Goal: Information Seeking & Learning: Find contact information

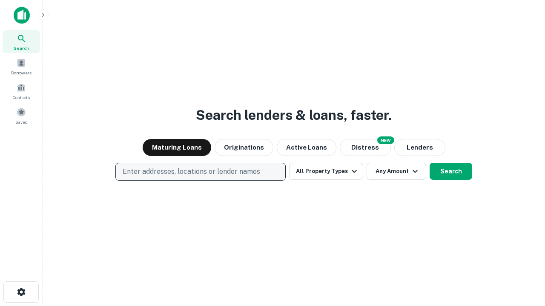
click at [200, 172] on p "Enter addresses, locations or lender names" at bounding box center [191, 172] width 137 height 10
type input "**********"
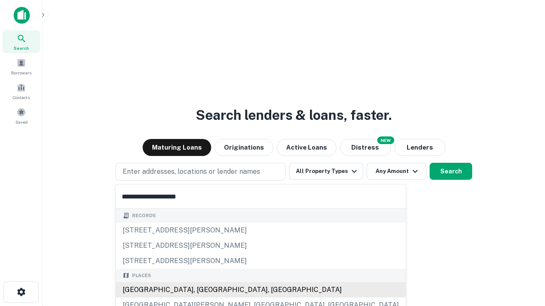
click at [203, 290] on div "[GEOGRAPHIC_DATA], [GEOGRAPHIC_DATA], [GEOGRAPHIC_DATA]" at bounding box center [261, 290] width 290 height 15
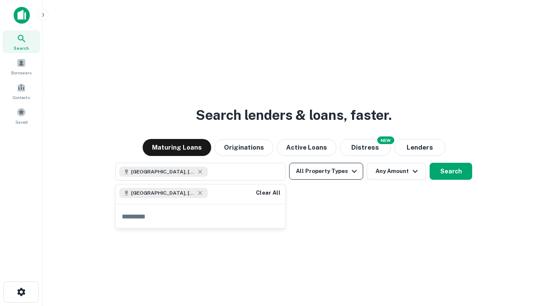
click at [326, 172] on button "All Property Types" at bounding box center [326, 171] width 74 height 17
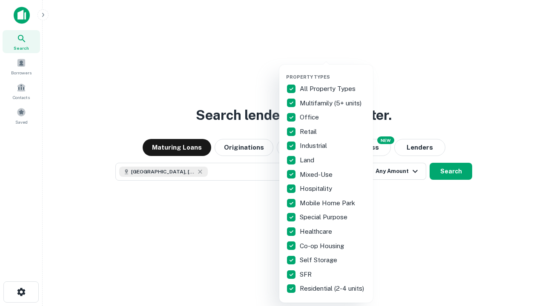
click at [333, 72] on button "button" at bounding box center [333, 72] width 94 height 0
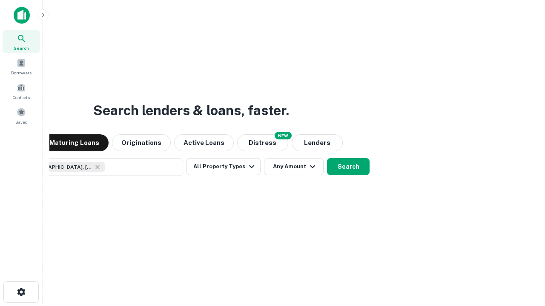
scroll to position [14, 0]
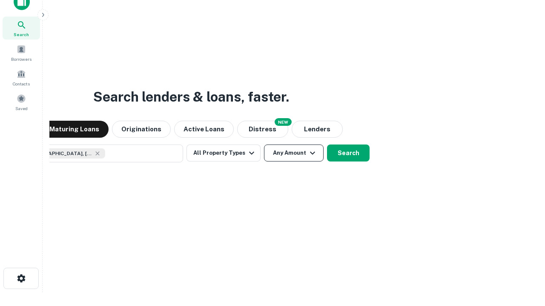
click at [264, 145] on button "Any Amount" at bounding box center [294, 153] width 60 height 17
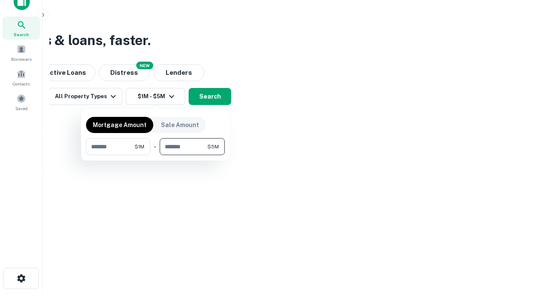
type input "*******"
click at [155, 155] on button "button" at bounding box center [155, 155] width 139 height 0
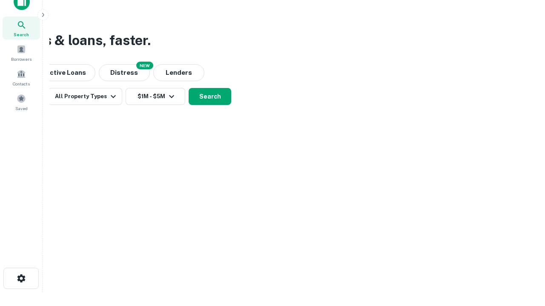
scroll to position [14, 0]
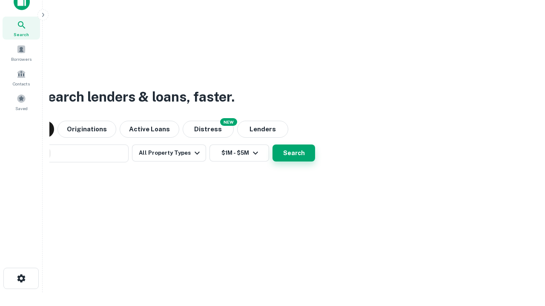
click at [272, 145] on button "Search" at bounding box center [293, 153] width 43 height 17
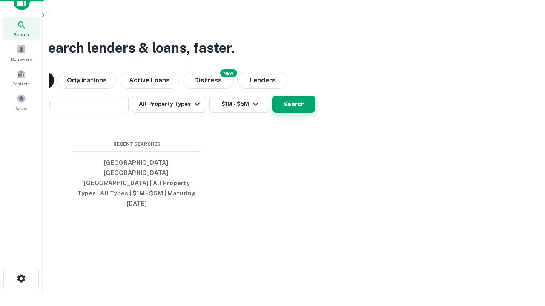
scroll to position [23, 241]
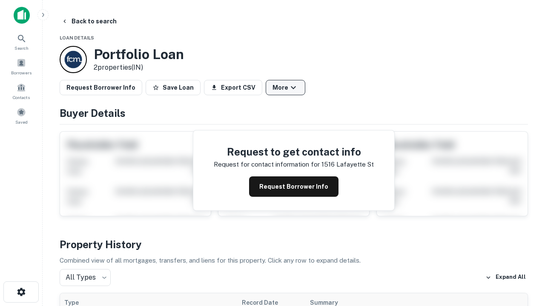
click at [285, 88] on button "More" at bounding box center [286, 87] width 40 height 15
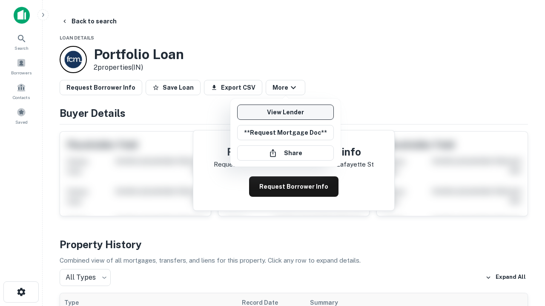
click at [285, 112] on link "View Lender" at bounding box center [285, 112] width 97 height 15
